Goal: Contribute content: Contribute content

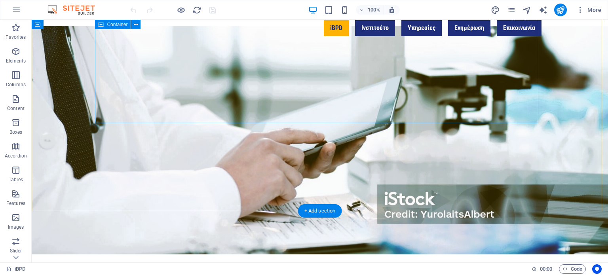
scroll to position [54, 0]
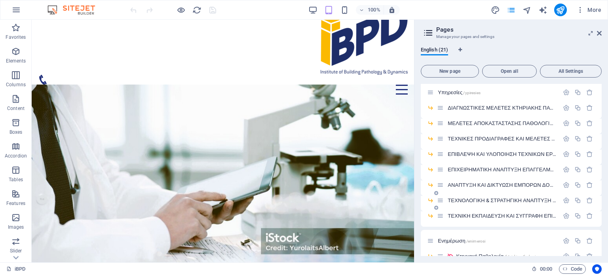
scroll to position [119, 0]
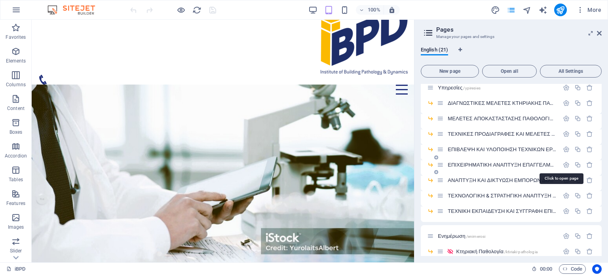
click at [506, 165] on span "ΕΠΙΧΕΙΡΗΜΑΤΙΚΗ ΑΝΑΠΤΥΞΗ ΕΠΑΓΓΕΛΜΑΤΙΩΝ ΜΟΝΩΣΗΣ /epixirimatiki-anaptiksi-epaggelm…" at bounding box center [563, 165] width 231 height 6
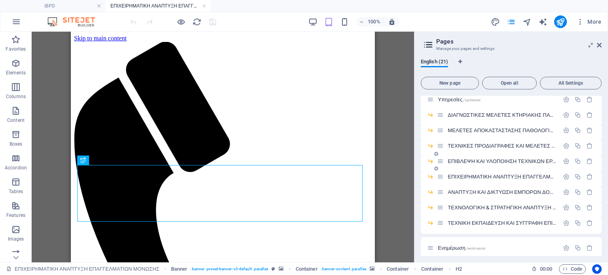
scroll to position [0, 0]
click at [598, 46] on icon at bounding box center [599, 45] width 5 height 6
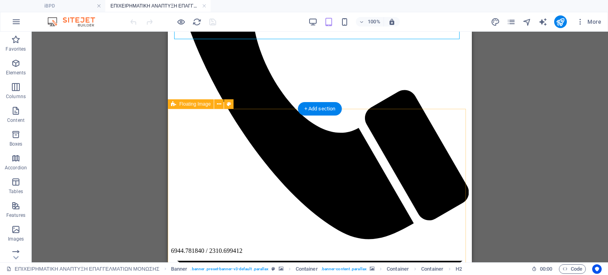
scroll to position [198, 0]
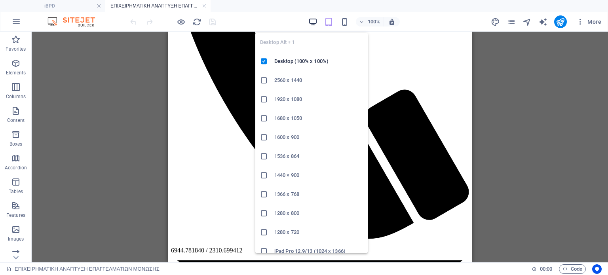
click at [310, 23] on icon "button" at bounding box center [312, 21] width 9 height 9
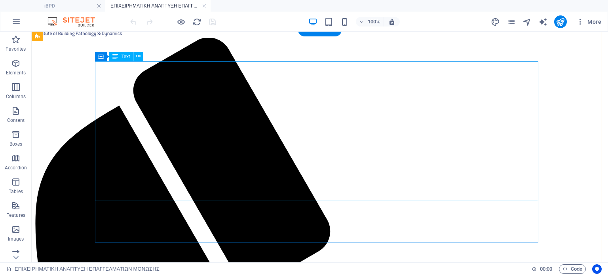
scroll to position [1266, 0]
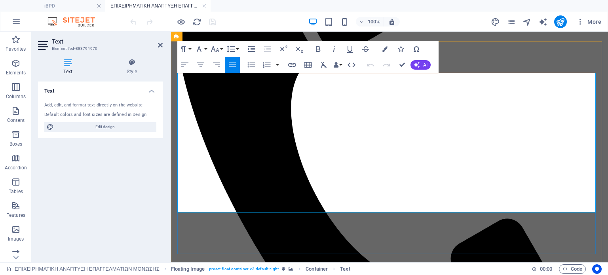
scroll to position [1341, 0]
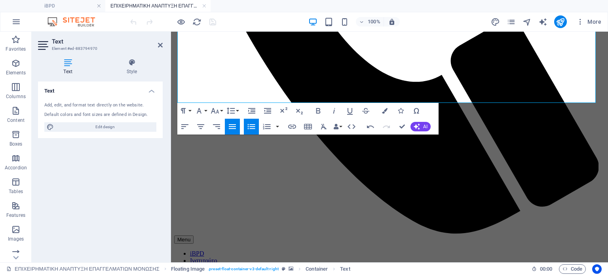
click at [251, 126] on icon "button" at bounding box center [252, 126] width 8 height 5
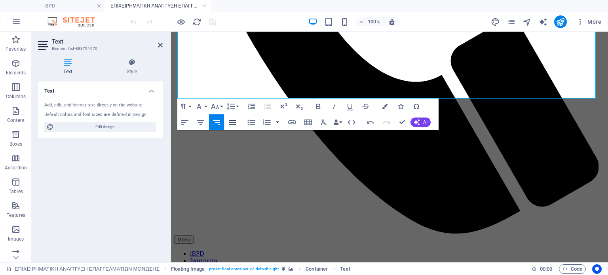
click at [233, 121] on icon "button" at bounding box center [232, 122] width 7 height 5
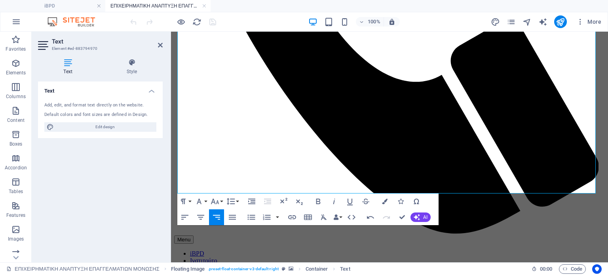
drag, startPoint x: 186, startPoint y: 93, endPoint x: 596, endPoint y: 193, distance: 422.3
click at [233, 216] on icon "button" at bounding box center [232, 217] width 7 height 5
click at [222, 201] on button "Font Size" at bounding box center [216, 201] width 15 height 16
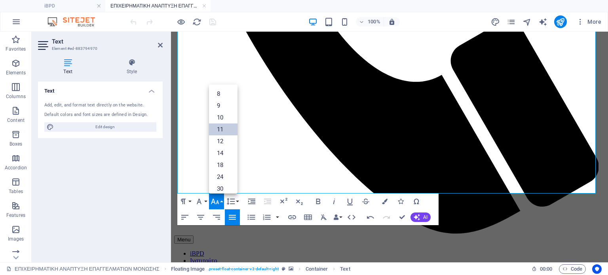
click at [221, 165] on link "18" at bounding box center [223, 165] width 28 height 12
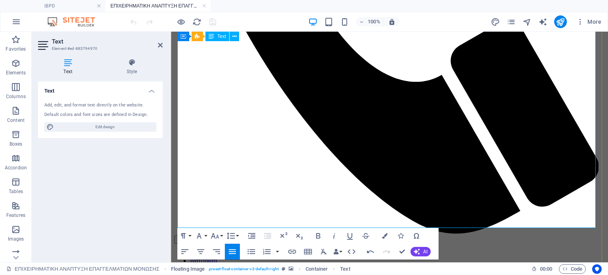
drag, startPoint x: 334, startPoint y: 224, endPoint x: 176, endPoint y: 98, distance: 201.5
click at [160, 44] on icon at bounding box center [160, 45] width 5 height 6
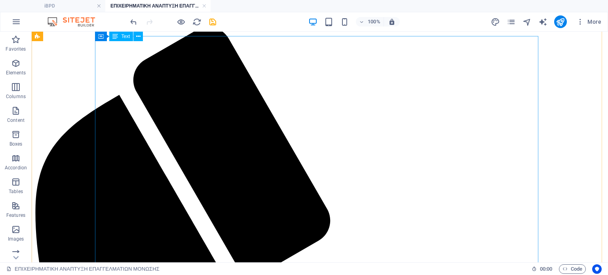
scroll to position [1244, 0]
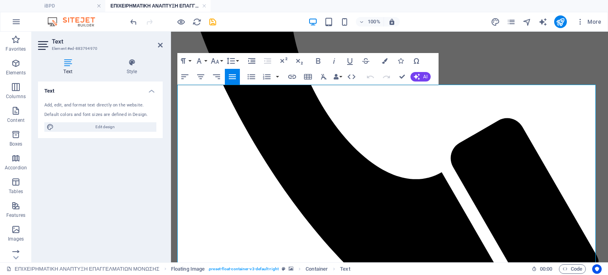
scroll to position [1206, 0]
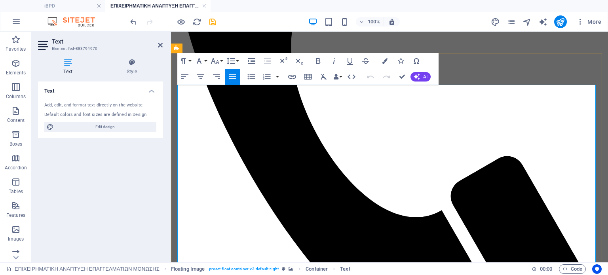
drag, startPoint x: 178, startPoint y: 93, endPoint x: 316, endPoint y: 93, distance: 137.3
drag, startPoint x: 309, startPoint y: 92, endPoint x: 274, endPoint y: 95, distance: 35.3
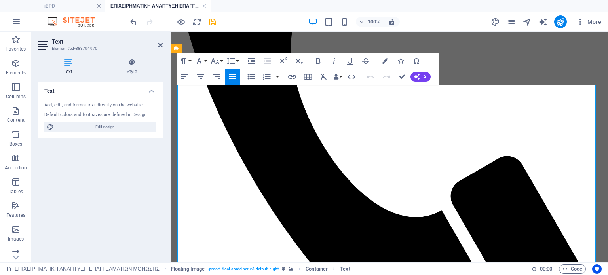
drag, startPoint x: 328, startPoint y: 95, endPoint x: 178, endPoint y: 88, distance: 149.7
copy p "Το Ινσ τιτούτο Κτηριακής Παθολογίας & Δυναμικής"
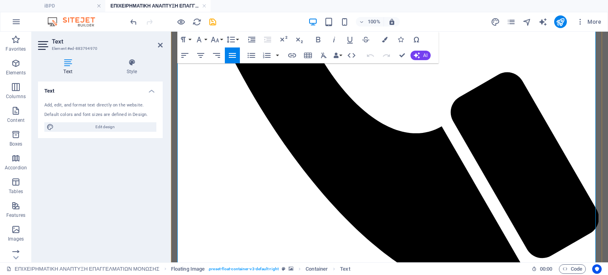
scroll to position [1285, 0]
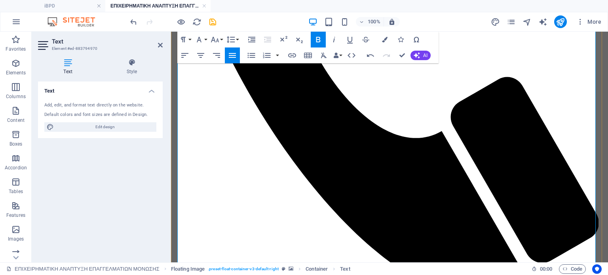
click at [321, 36] on icon "button" at bounding box center [317, 39] width 9 height 9
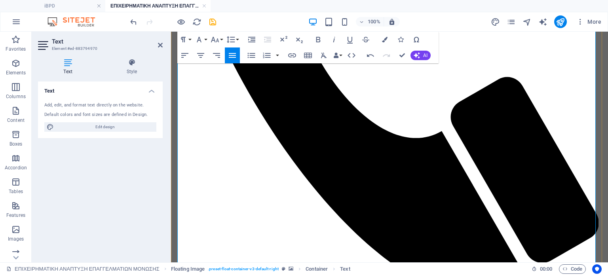
drag, startPoint x: 431, startPoint y: 151, endPoint x: 501, endPoint y: 150, distance: 70.4
drag, startPoint x: 429, startPoint y: 151, endPoint x: 482, endPoint y: 152, distance: 53.4
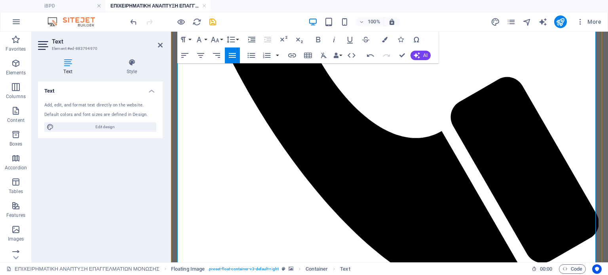
drag, startPoint x: 179, startPoint y: 161, endPoint x: 256, endPoint y: 166, distance: 77.7
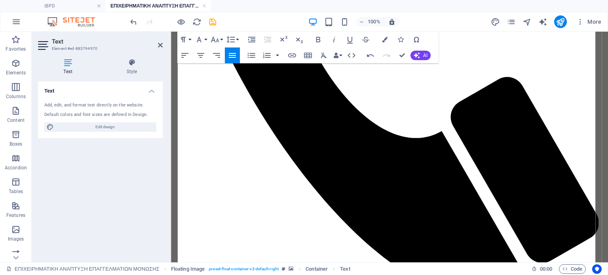
drag, startPoint x: 249, startPoint y: 163, endPoint x: 177, endPoint y: 161, distance: 71.2
copy span "του κλάδου της μόνωσης"
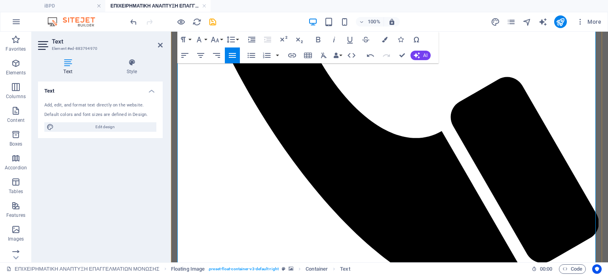
drag, startPoint x: 248, startPoint y: 161, endPoint x: 542, endPoint y: 150, distance: 294.2
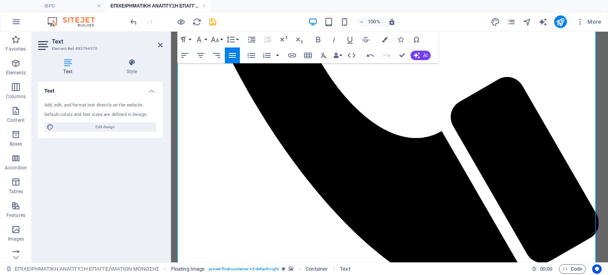
drag, startPoint x: 249, startPoint y: 171, endPoint x: 175, endPoint y: 168, distance: 74.8
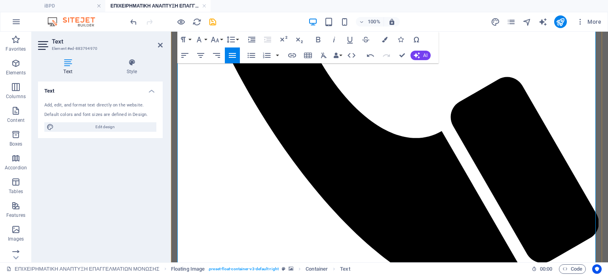
drag, startPoint x: 270, startPoint y: 161, endPoint x: 382, endPoint y: 163, distance: 112.0
copy p "επαγγελματίες του κλάδου της μόνωσης"
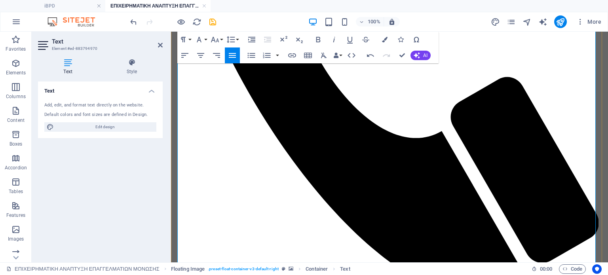
drag, startPoint x: 178, startPoint y: 162, endPoint x: 427, endPoint y: 163, distance: 249.7
drag, startPoint x: 453, startPoint y: 172, endPoint x: 170, endPoint y: 174, distance: 282.9
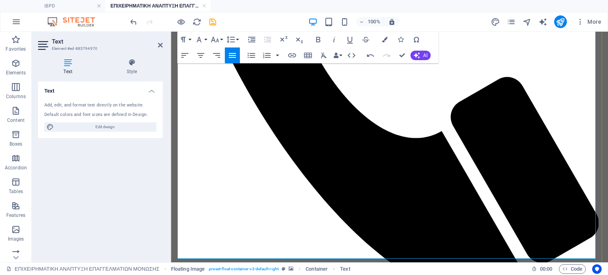
scroll to position [1324, 0]
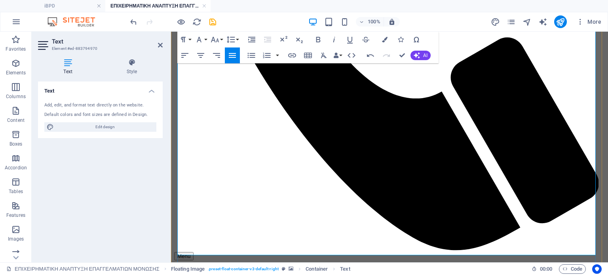
drag, startPoint x: 520, startPoint y: 112, endPoint x: 588, endPoint y: 116, distance: 69.0
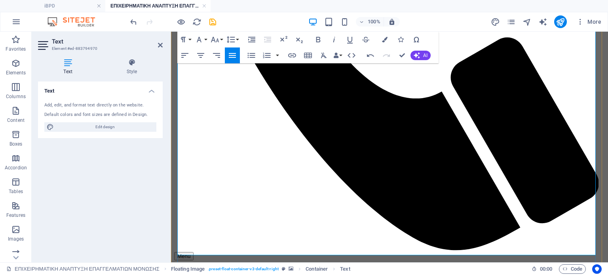
drag, startPoint x: 278, startPoint y: 121, endPoint x: 402, endPoint y: 123, distance: 123.9
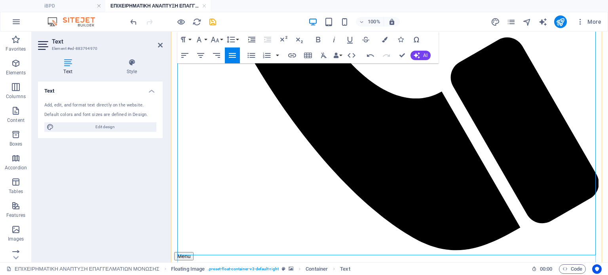
drag, startPoint x: 296, startPoint y: 122, endPoint x: 307, endPoint y: 119, distance: 10.9
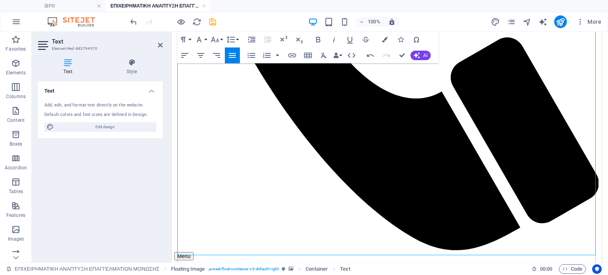
drag, startPoint x: 221, startPoint y: 229, endPoint x: 330, endPoint y: 233, distance: 108.5
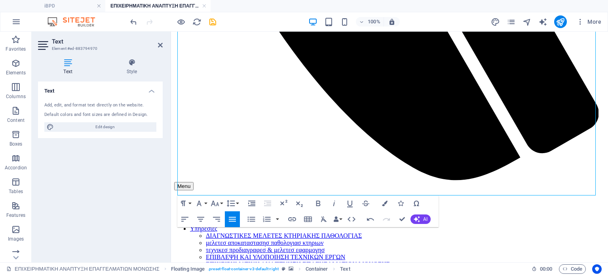
scroll to position [1404, 0]
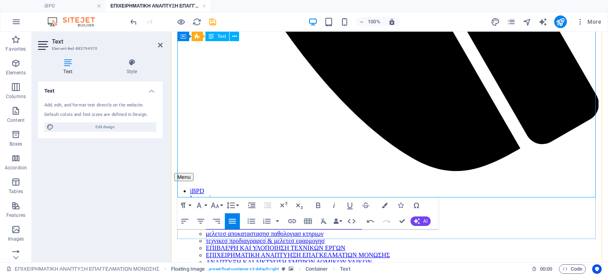
drag, startPoint x: 200, startPoint y: 182, endPoint x: 231, endPoint y: 182, distance: 30.9
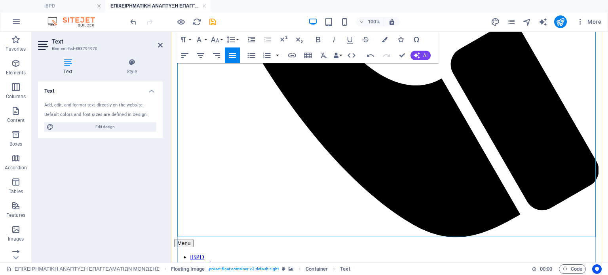
scroll to position [1364, 0]
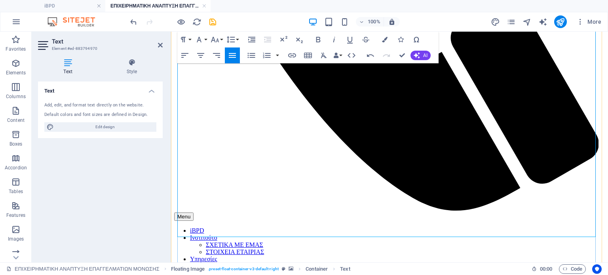
drag, startPoint x: 516, startPoint y: 233, endPoint x: 178, endPoint y: 102, distance: 362.8
click at [252, 52] on icon "button" at bounding box center [251, 55] width 9 height 9
click at [252, 35] on icon "button" at bounding box center [251, 39] width 9 height 9
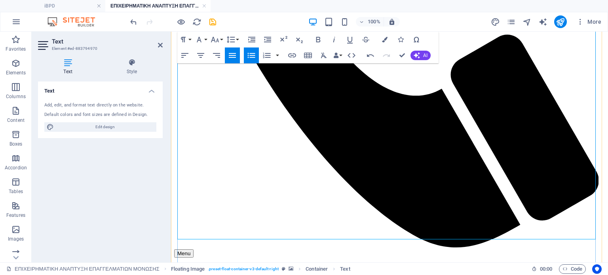
scroll to position [1285, 0]
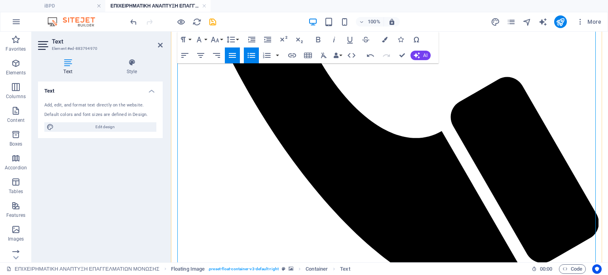
drag, startPoint x: 271, startPoint y: 173, endPoint x: 291, endPoint y: 146, distance: 32.5
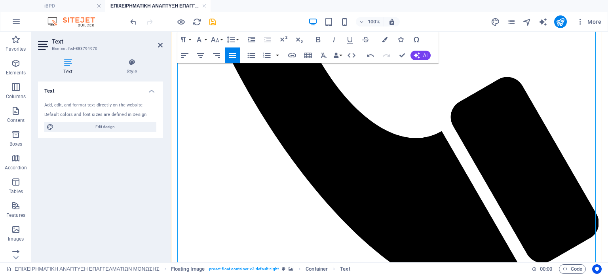
drag, startPoint x: 336, startPoint y: 135, endPoint x: 212, endPoint y: 80, distance: 135.9
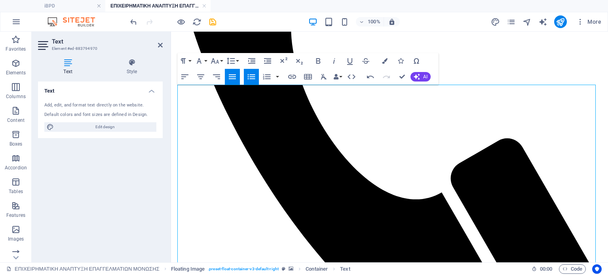
scroll to position [1206, 0]
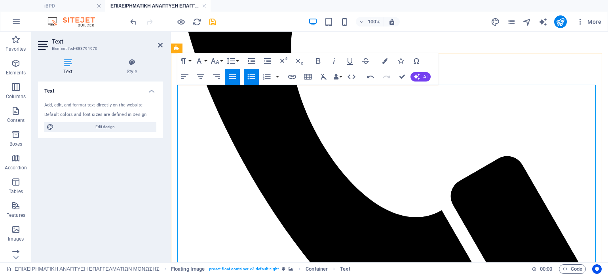
drag, startPoint x: 346, startPoint y: 216, endPoint x: 167, endPoint y: 93, distance: 216.9
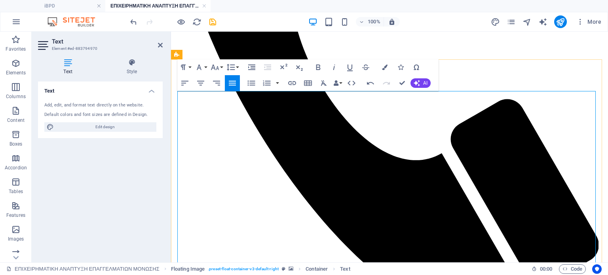
scroll to position [1285, 0]
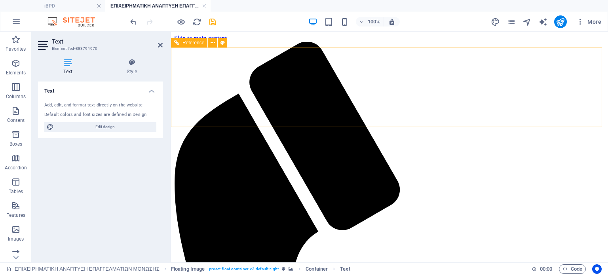
scroll to position [0, 0]
click at [160, 45] on icon at bounding box center [160, 45] width 5 height 6
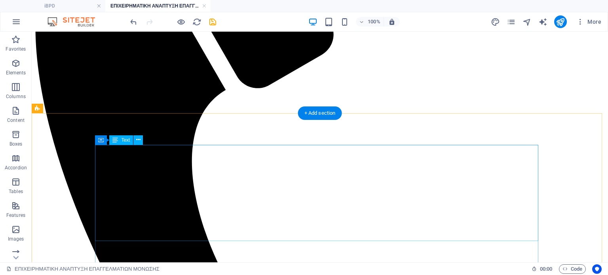
scroll to position [203, 0]
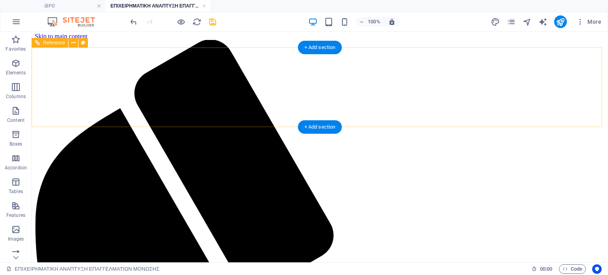
scroll to position [0, 0]
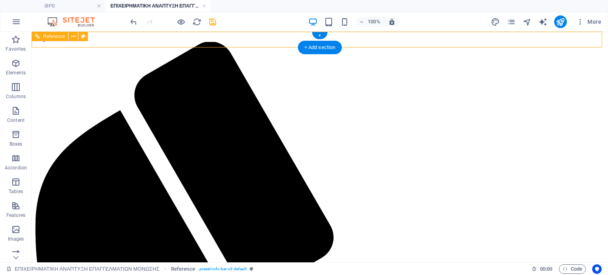
drag, startPoint x: 179, startPoint y: 40, endPoint x: 112, endPoint y: 72, distance: 74.3
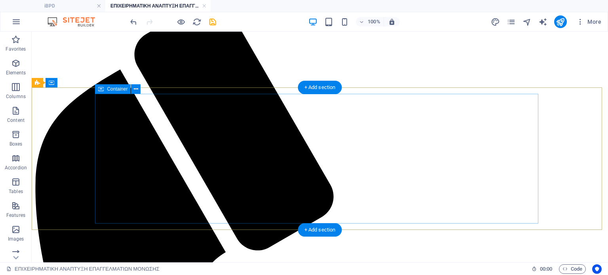
scroll to position [40, 0]
